Goal: Task Accomplishment & Management: Manage account settings

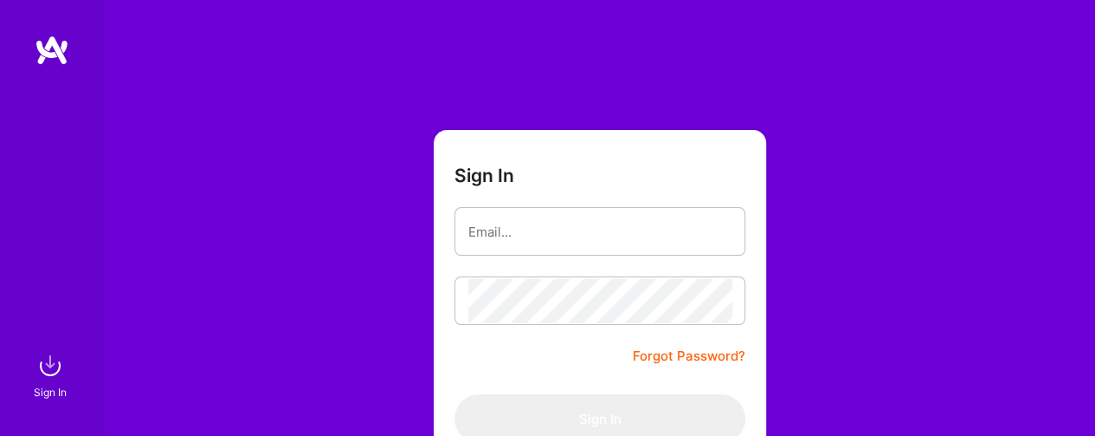
type input "artsareawesome@gmail.com"
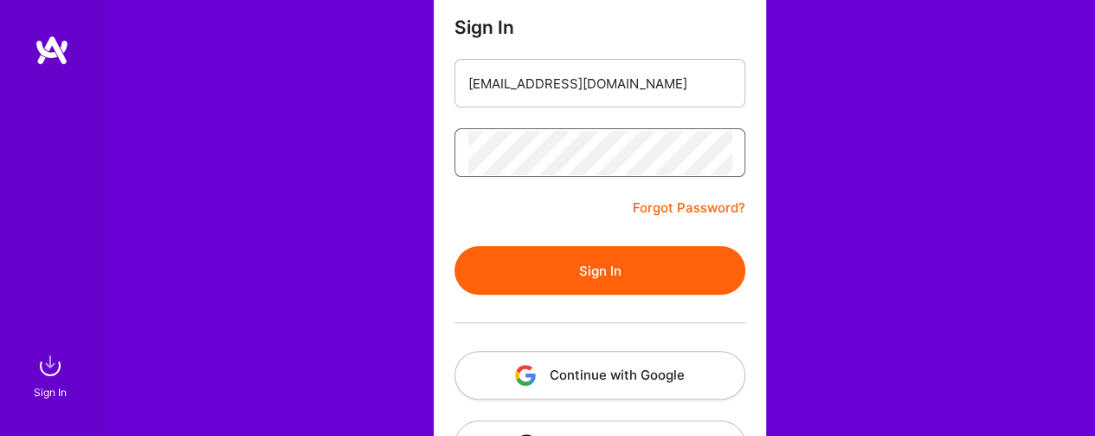
scroll to position [173, 0]
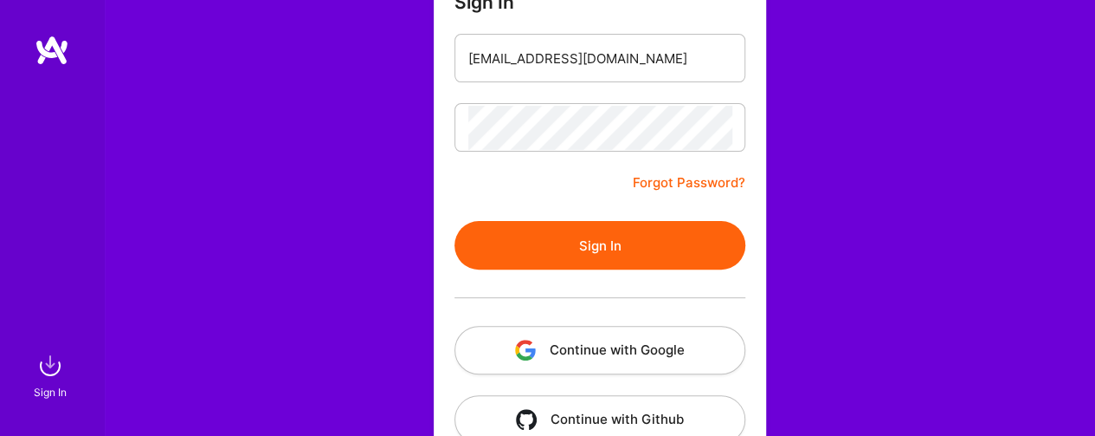
click at [561, 252] on button "Sign In" at bounding box center [600, 245] width 291 height 48
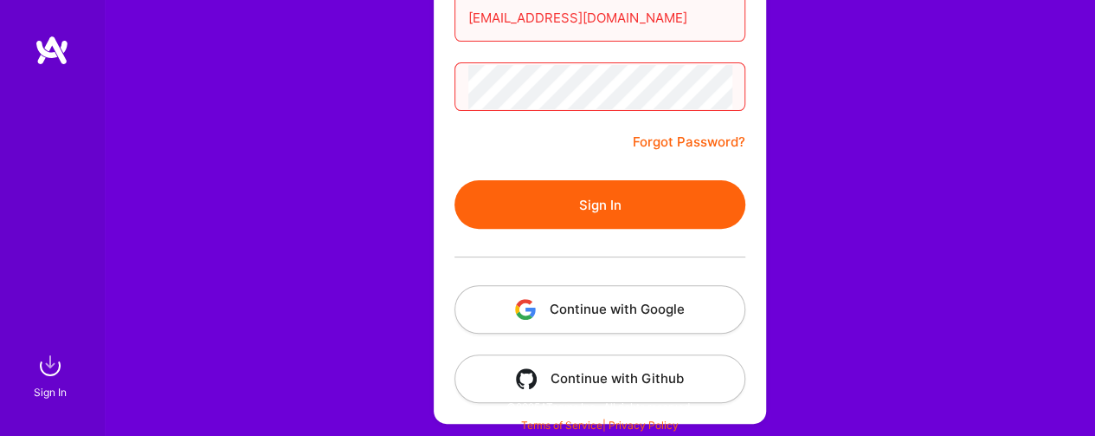
scroll to position [215, 0]
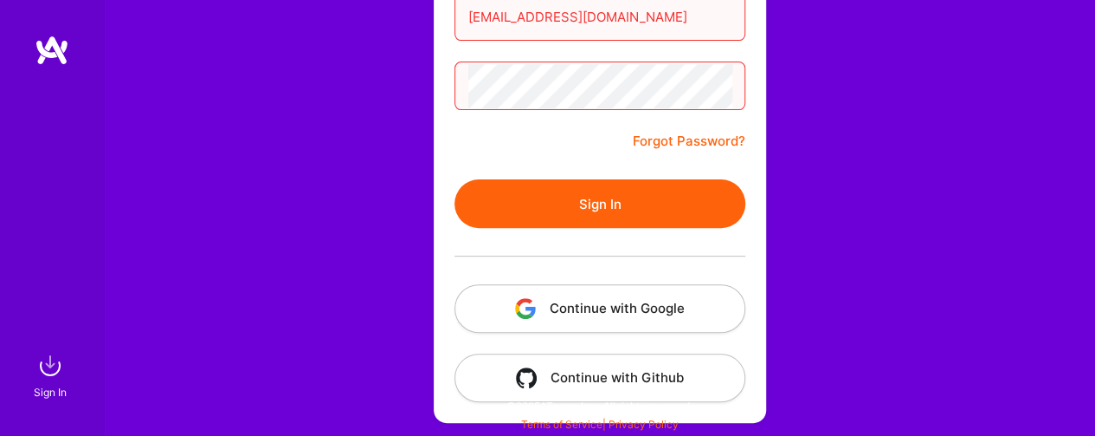
click at [653, 306] on button "Continue with Google" at bounding box center [600, 308] width 291 height 48
click at [650, 229] on div at bounding box center [600, 256] width 291 height 56
click at [641, 209] on button "Sign In" at bounding box center [600, 203] width 291 height 48
click at [656, 372] on button "Continue with Github" at bounding box center [600, 377] width 291 height 48
click at [591, 190] on button "Sign In" at bounding box center [600, 203] width 291 height 48
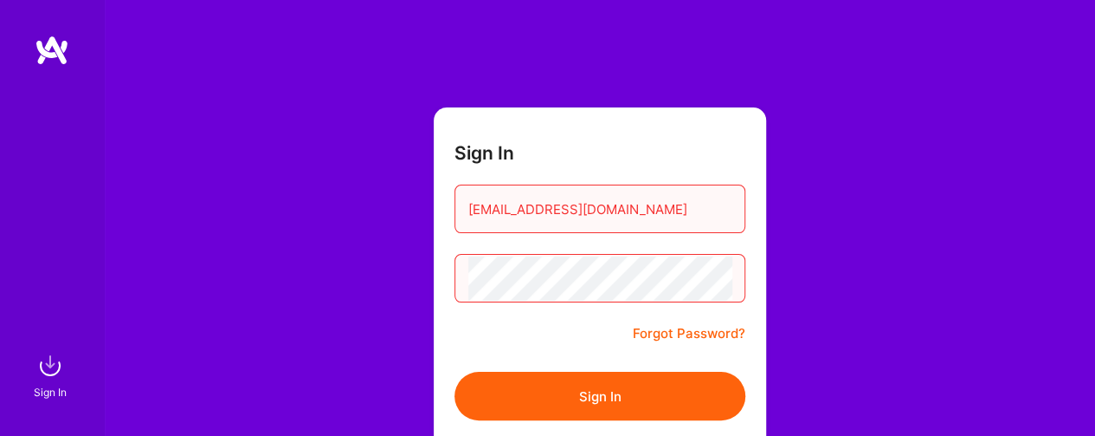
scroll to position [0, 0]
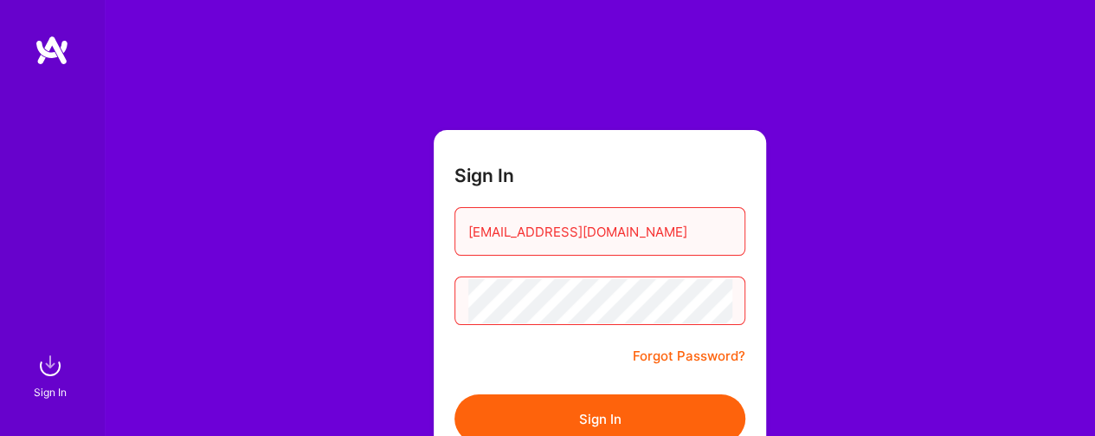
click at [57, 35] on img at bounding box center [52, 50] width 35 height 31
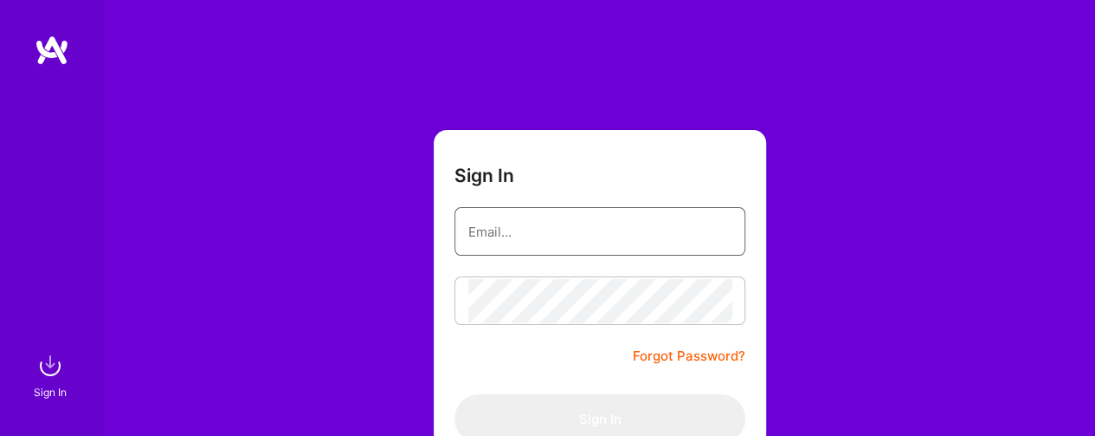
type input "artsareawesome@gmail.com"
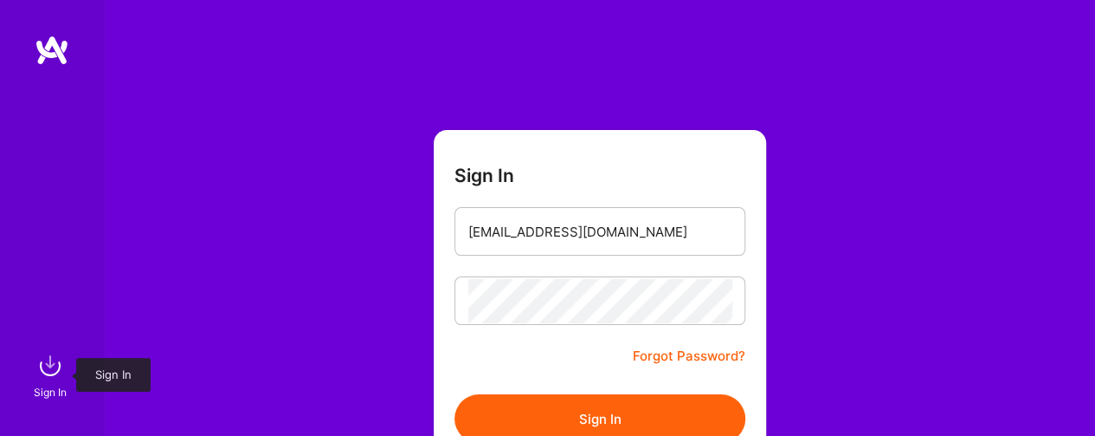
click at [52, 375] on img at bounding box center [50, 365] width 35 height 35
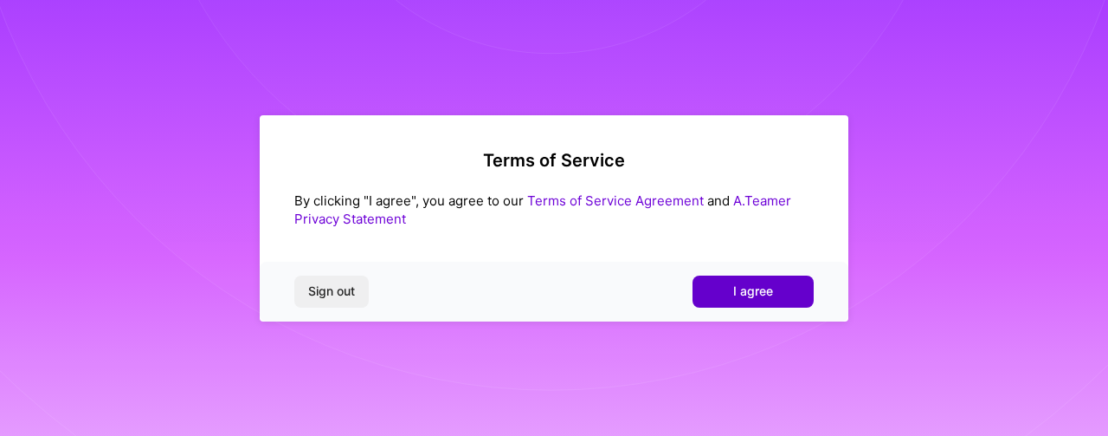
click at [710, 280] on button "I agree" at bounding box center [753, 290] width 121 height 31
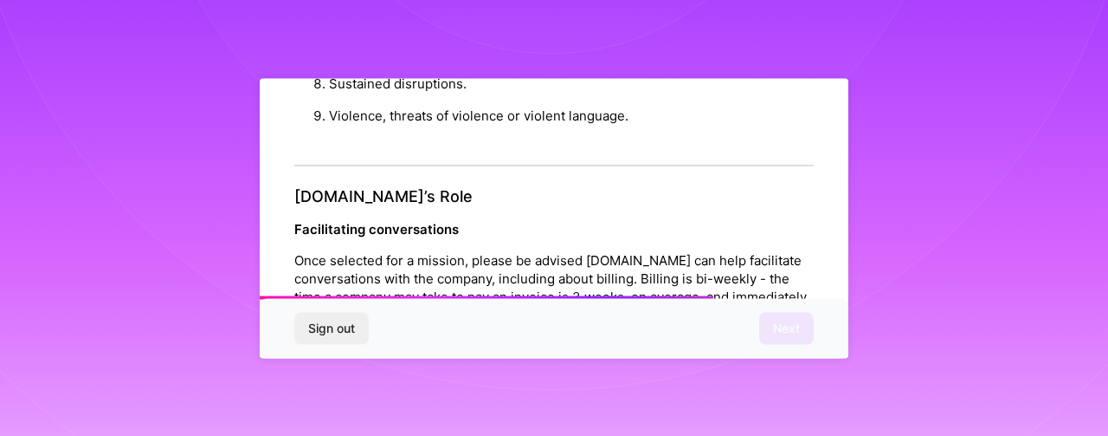
scroll to position [2165, 0]
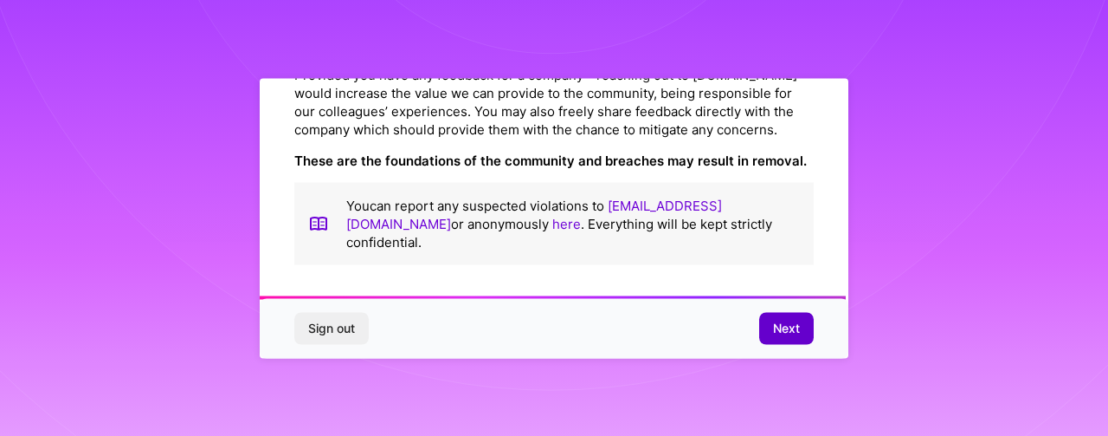
click at [765, 322] on button "Next" at bounding box center [786, 328] width 55 height 31
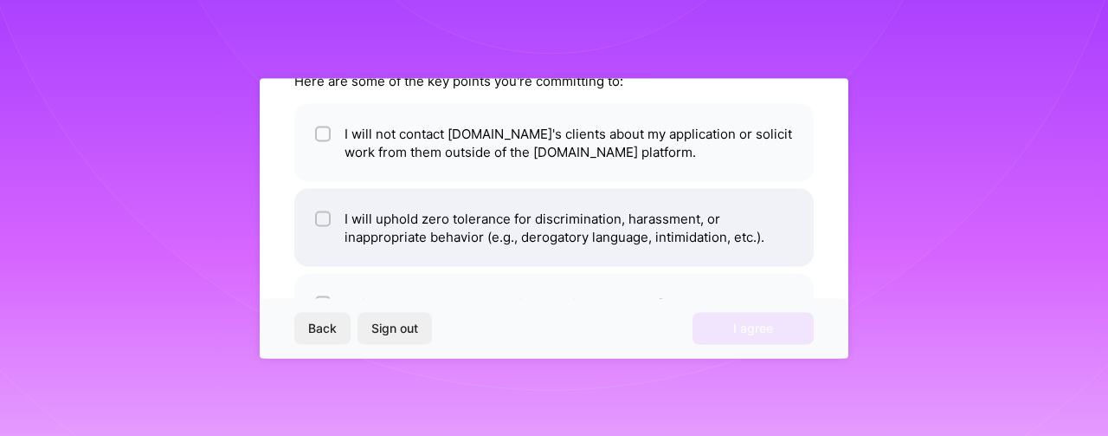
scroll to position [173, 0]
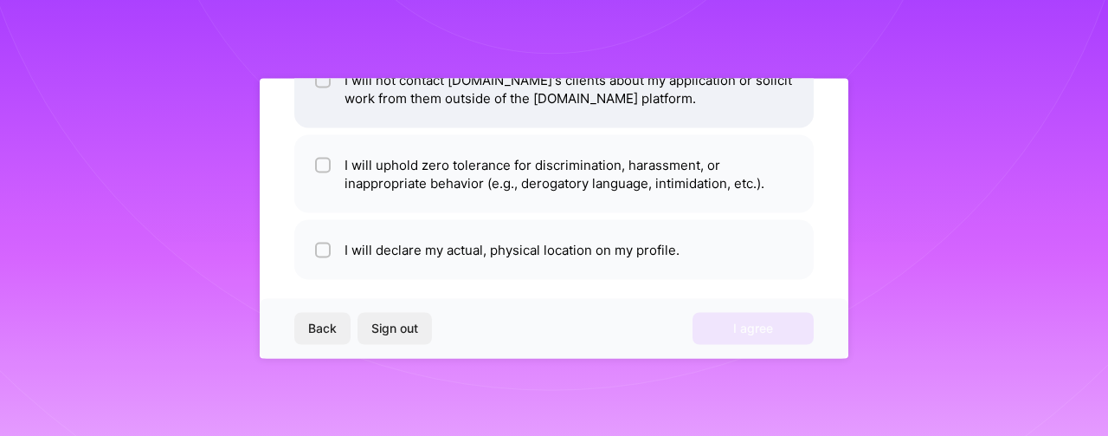
click at [317, 83] on div at bounding box center [323, 80] width 16 height 16
checkbox input "true"
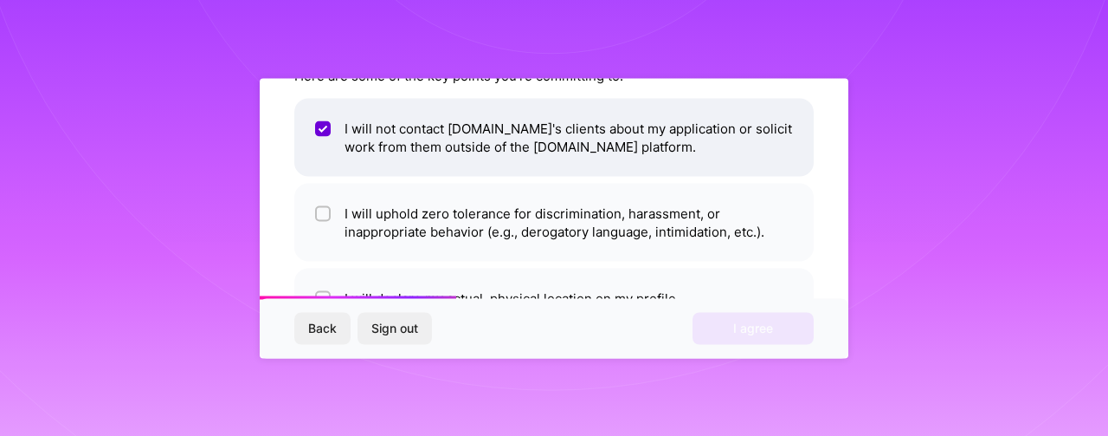
scroll to position [171, 0]
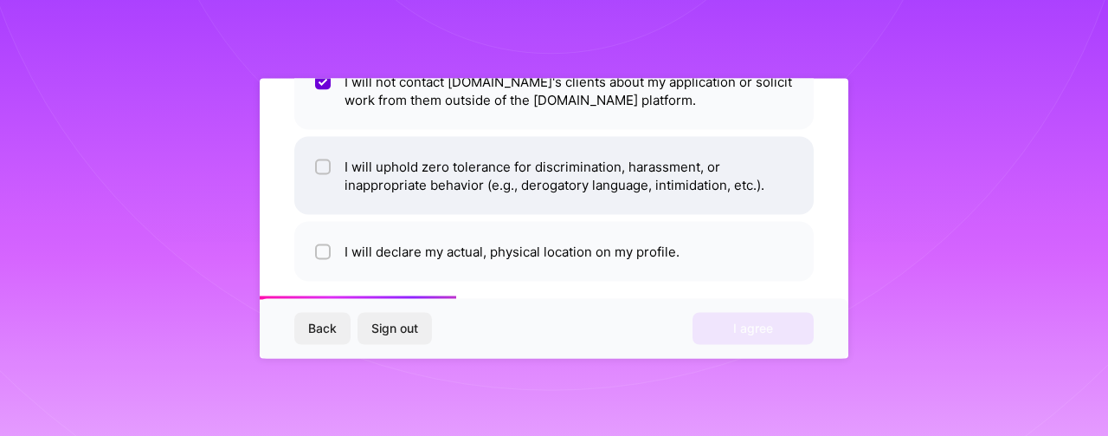
click at [321, 170] on input "checkbox" at bounding box center [325, 167] width 12 height 12
checkbox input "true"
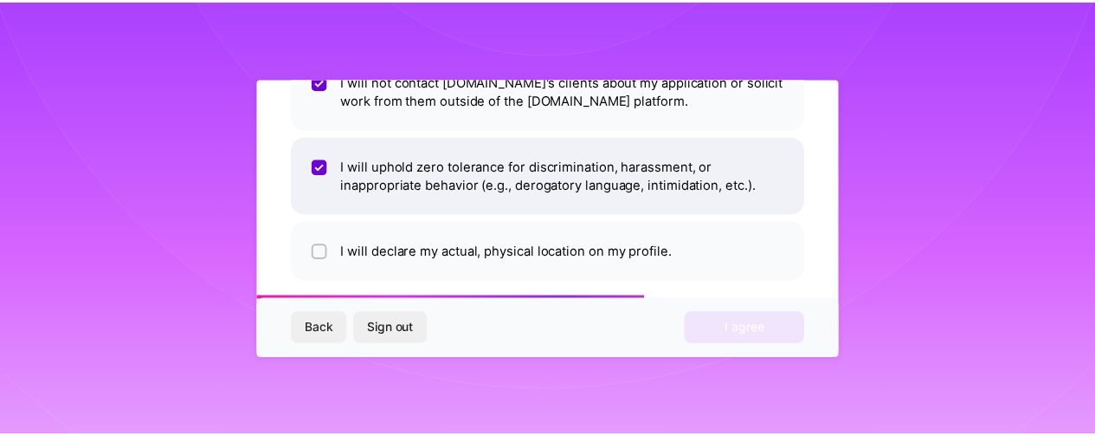
scroll to position [187, 0]
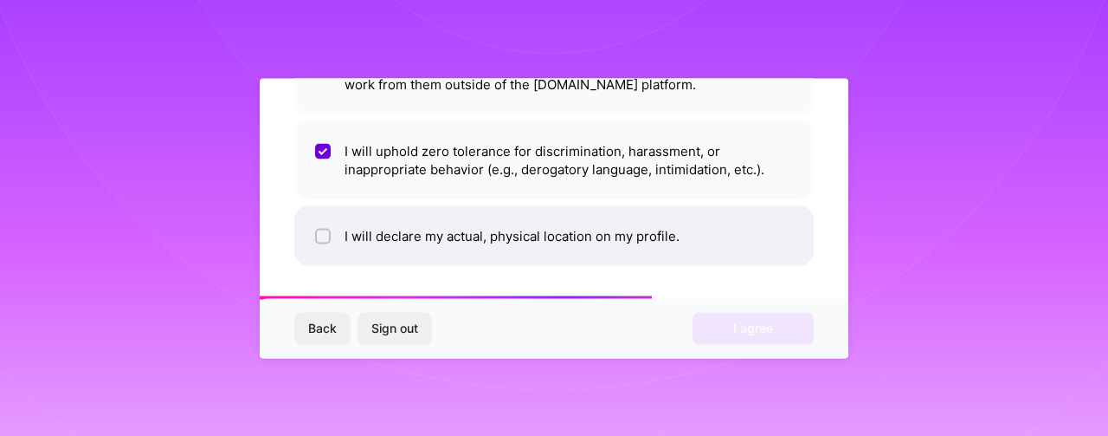
click at [320, 230] on input "checkbox" at bounding box center [325, 236] width 12 height 12
checkbox input "true"
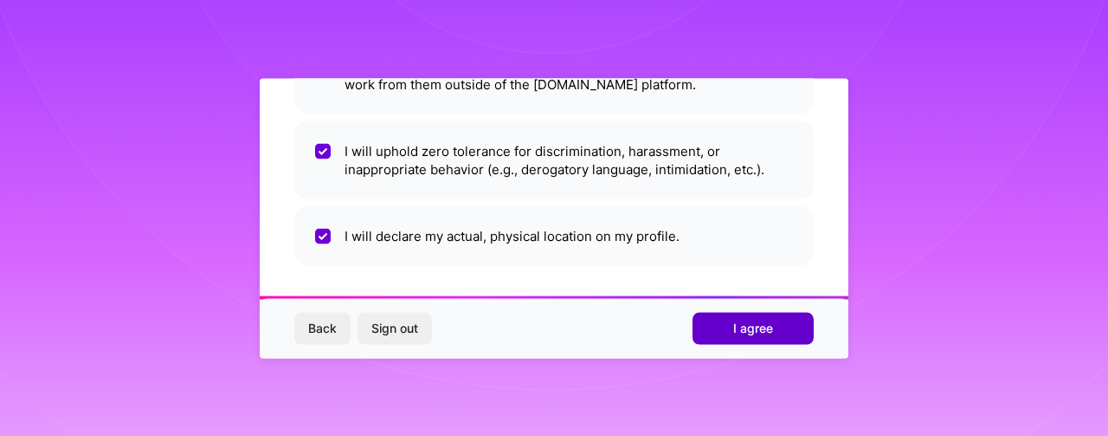
click at [729, 322] on button "I agree" at bounding box center [753, 328] width 121 height 31
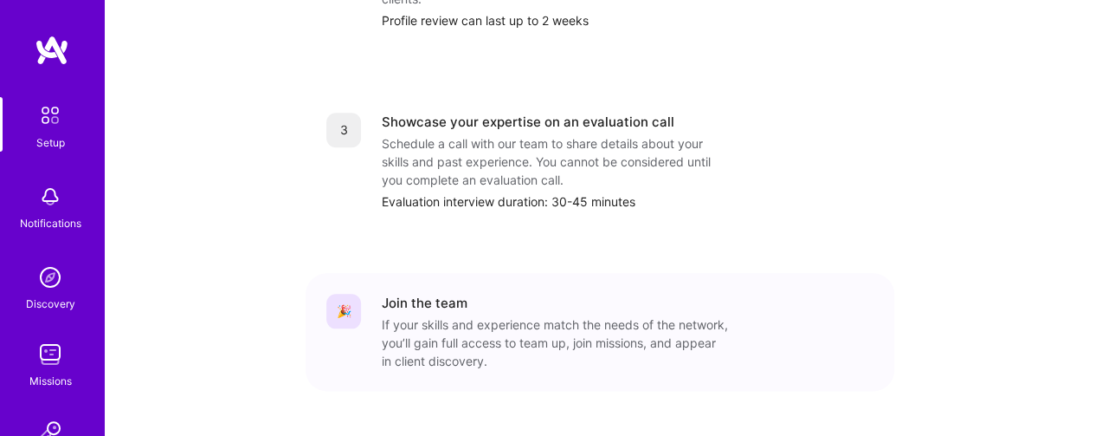
scroll to position [879, 0]
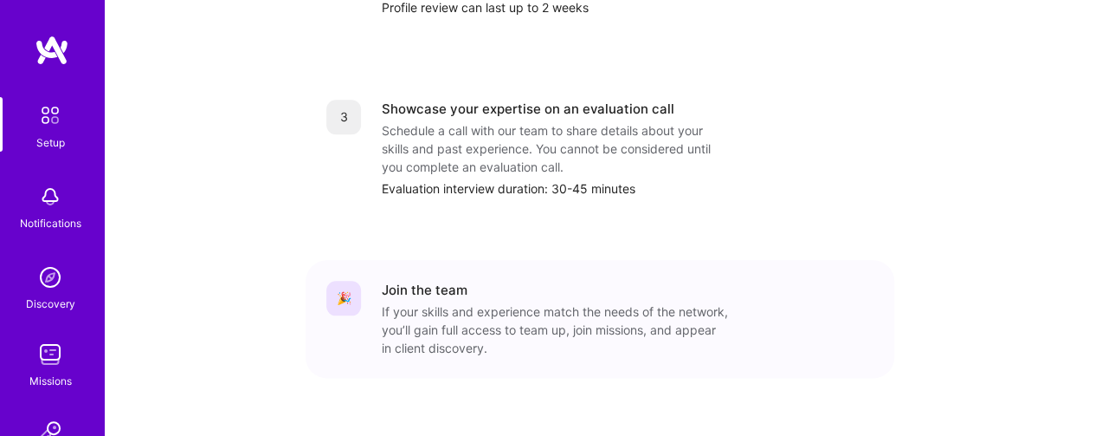
click at [50, 126] on img at bounding box center [50, 115] width 36 height 36
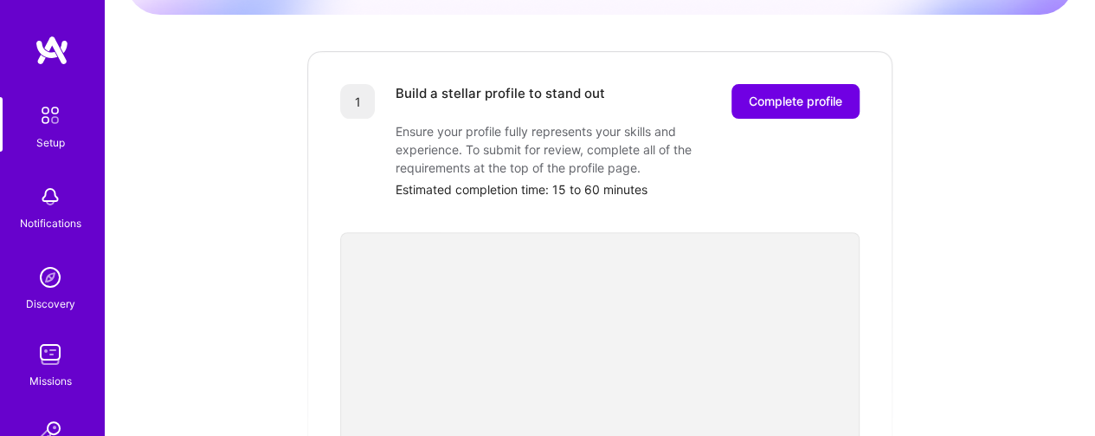
scroll to position [100, 0]
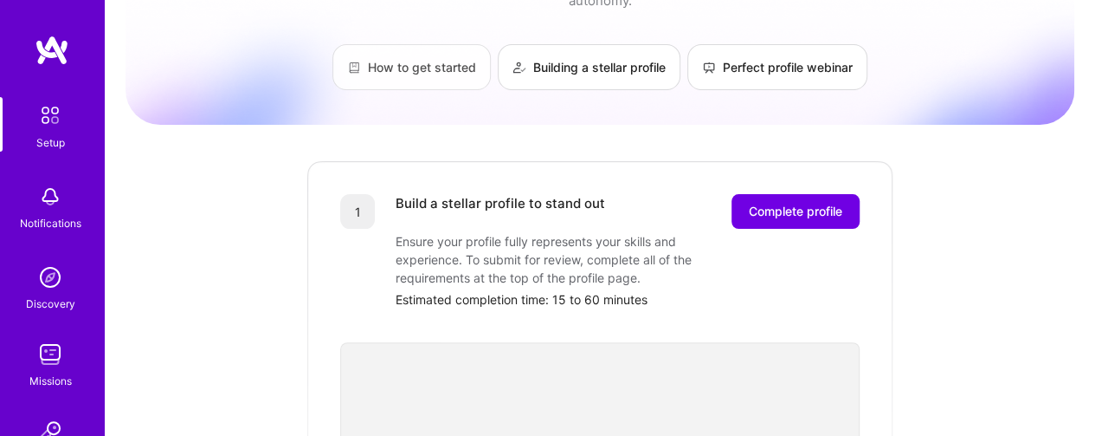
click at [429, 60] on link "How to get started" at bounding box center [411, 67] width 158 height 46
